Goal: Use online tool/utility: Utilize a website feature to perform a specific function

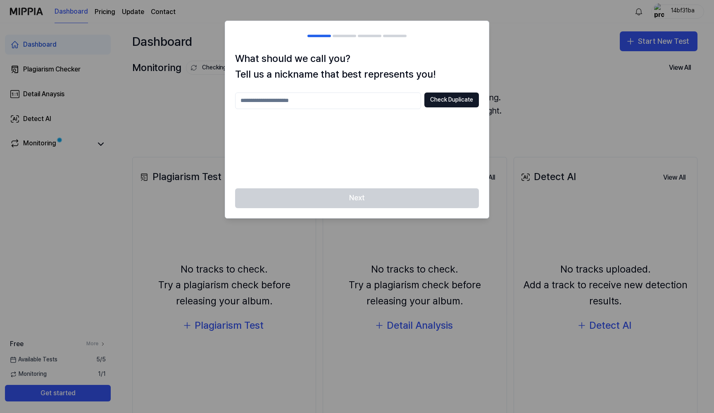
click at [369, 103] on input "text" at bounding box center [328, 101] width 186 height 17
type input "***"
click at [457, 105] on button "Check Duplicate" at bounding box center [451, 100] width 55 height 15
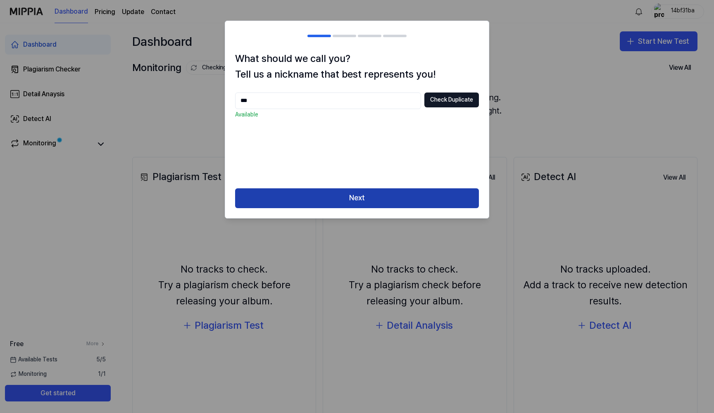
click at [374, 202] on button "Next" at bounding box center [357, 198] width 244 height 20
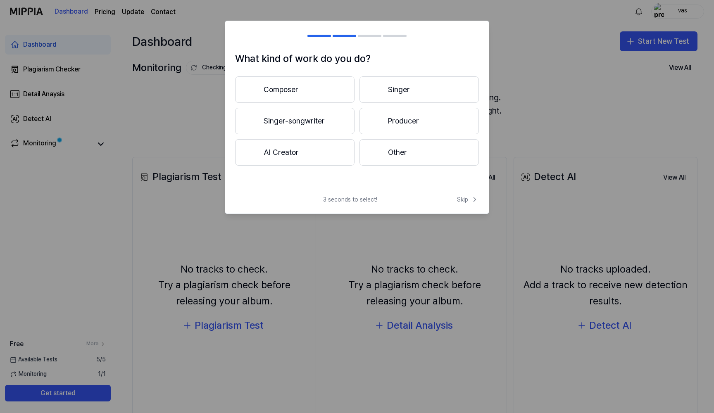
click at [399, 155] on button "Other" at bounding box center [418, 152] width 119 height 26
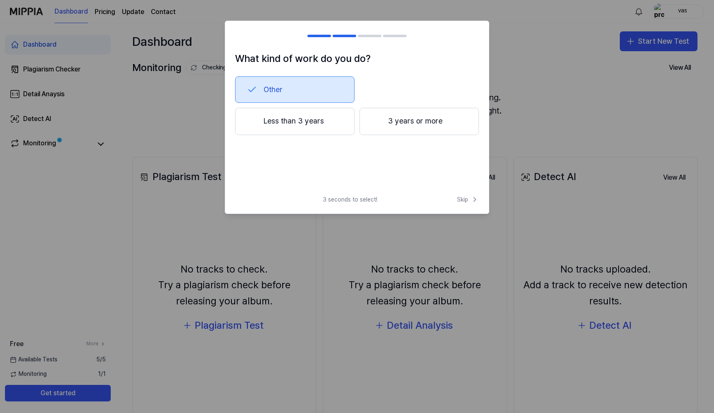
click at [332, 127] on button "Less than 3 years" at bounding box center [294, 121] width 119 height 27
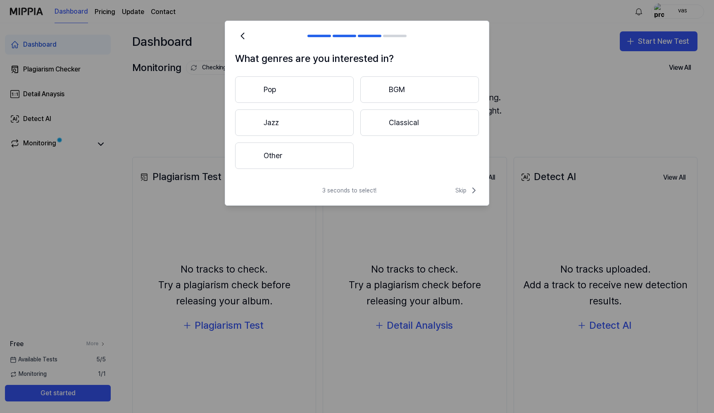
click at [326, 99] on button "Pop" at bounding box center [294, 89] width 119 height 26
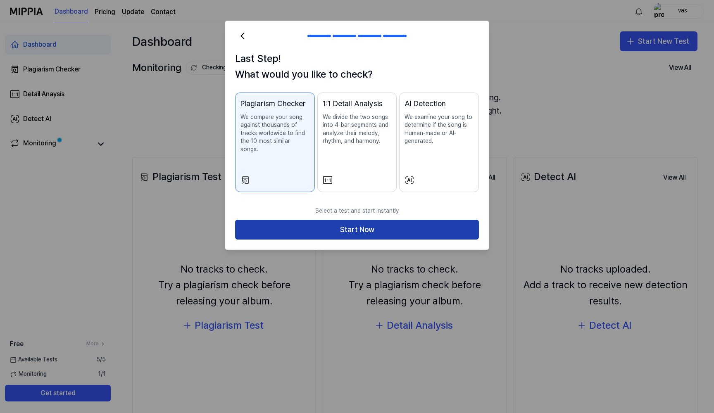
click at [370, 224] on button "Start Now" at bounding box center [357, 230] width 244 height 20
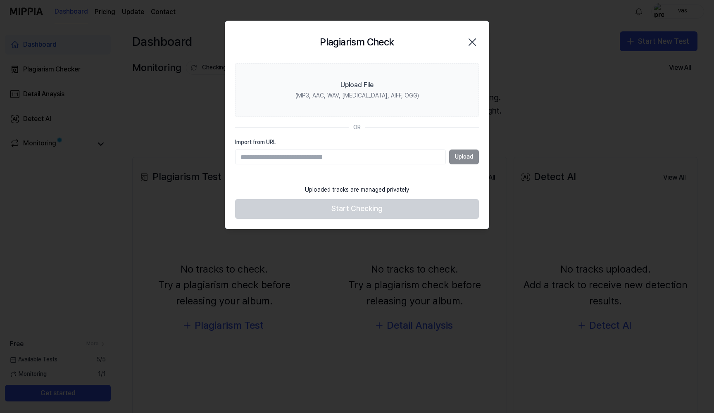
paste input "**********"
type input "**********"
click at [460, 161] on button "Upload" at bounding box center [464, 157] width 30 height 15
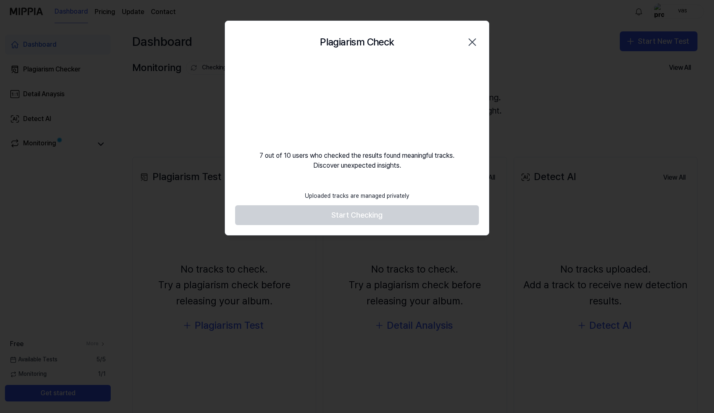
click at [380, 209] on footer "Uploaded tracks are managed privately Start Checking" at bounding box center [357, 206] width 244 height 38
click at [474, 41] on icon "button" at bounding box center [472, 42] width 13 height 13
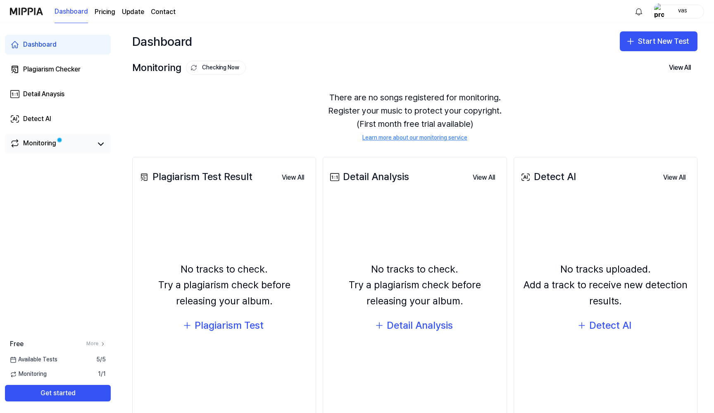
click at [91, 148] on link "Monitoring" at bounding box center [51, 144] width 83 height 12
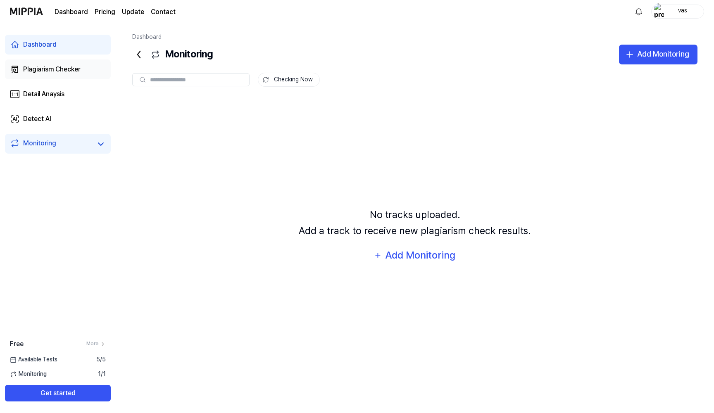
click at [76, 75] on link "Plagiarism Checker" at bounding box center [58, 69] width 106 height 20
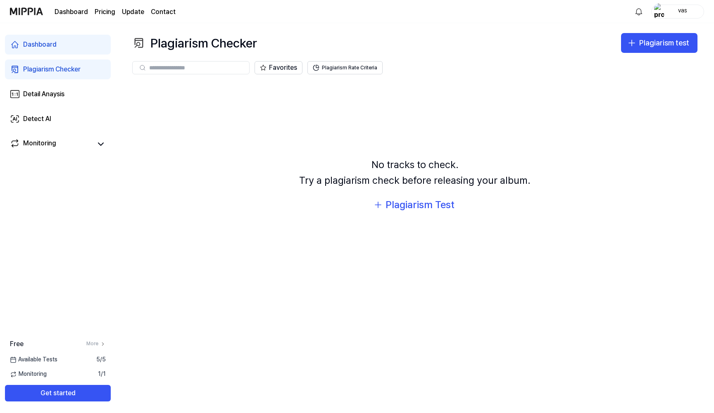
click at [85, 48] on link "Dashboard" at bounding box center [58, 45] width 106 height 20
